Goal: Task Accomplishment & Management: Use online tool/utility

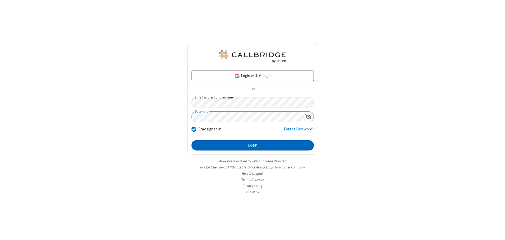
click at [252, 145] on button "Login" at bounding box center [252, 145] width 122 height 11
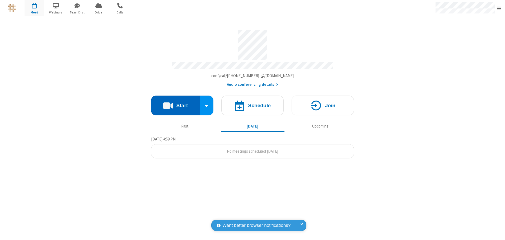
click at [175, 103] on button "Start" at bounding box center [175, 106] width 49 height 20
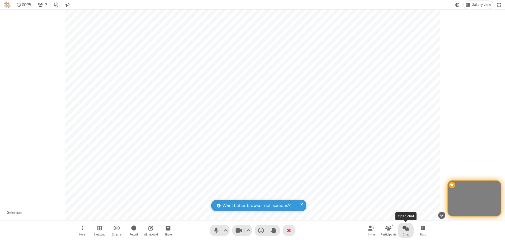
click at [405, 228] on span "Open chat" at bounding box center [405, 228] width 6 height 7
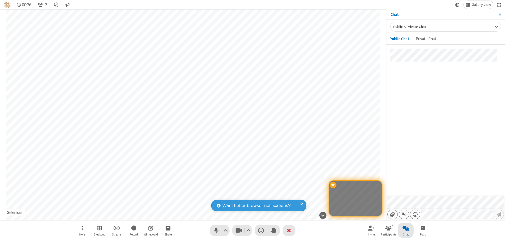
type input "C:\fakepath\doc_test.docx"
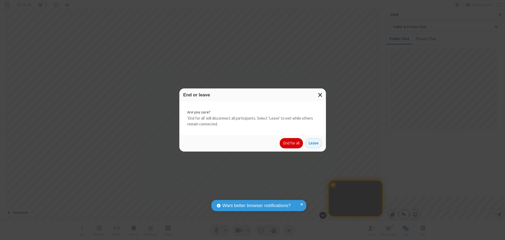
click at [291, 143] on button "End for all" at bounding box center [291, 143] width 23 height 11
